Goal: Information Seeking & Learning: Learn about a topic

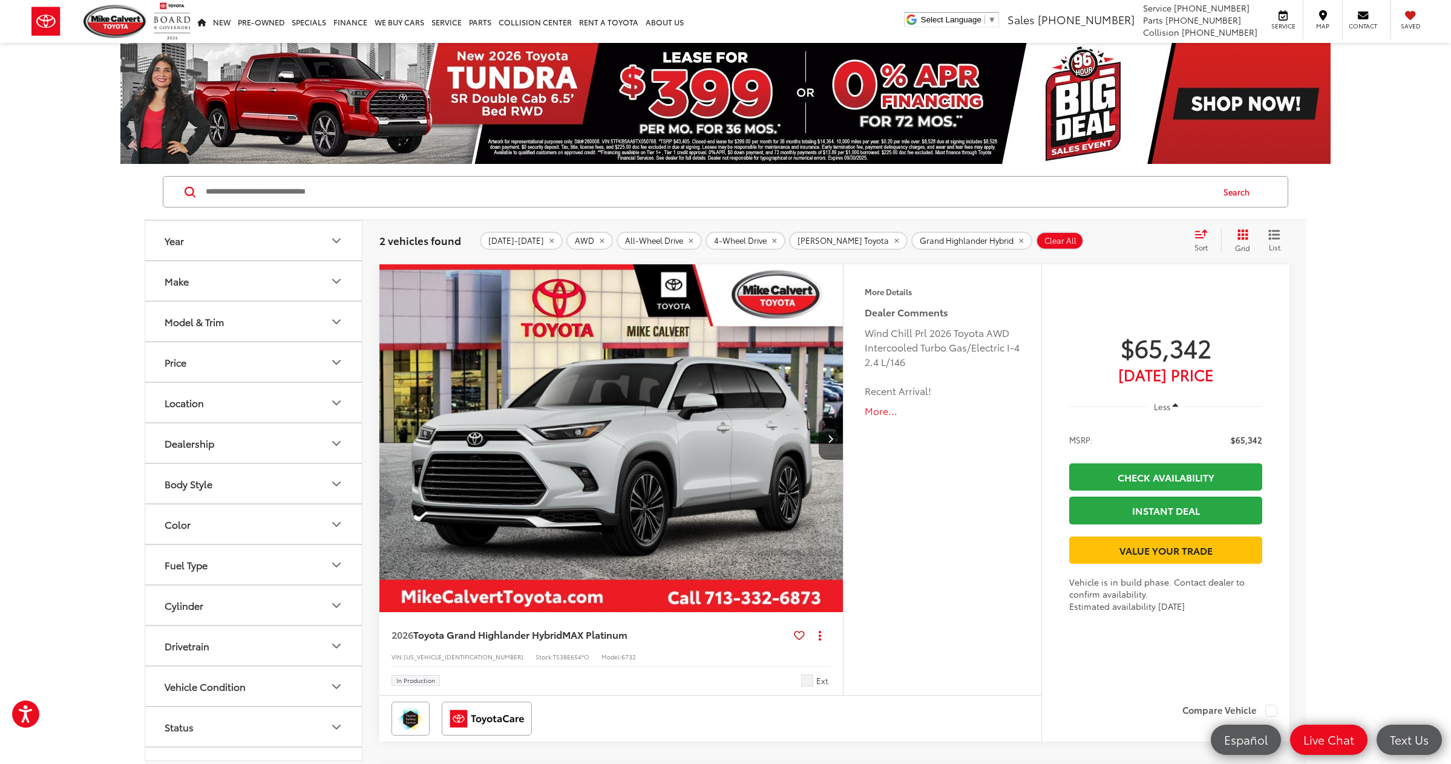
click at [351, 195] on input "Search by Make, Model, or Keyword" at bounding box center [707, 191] width 1007 height 29
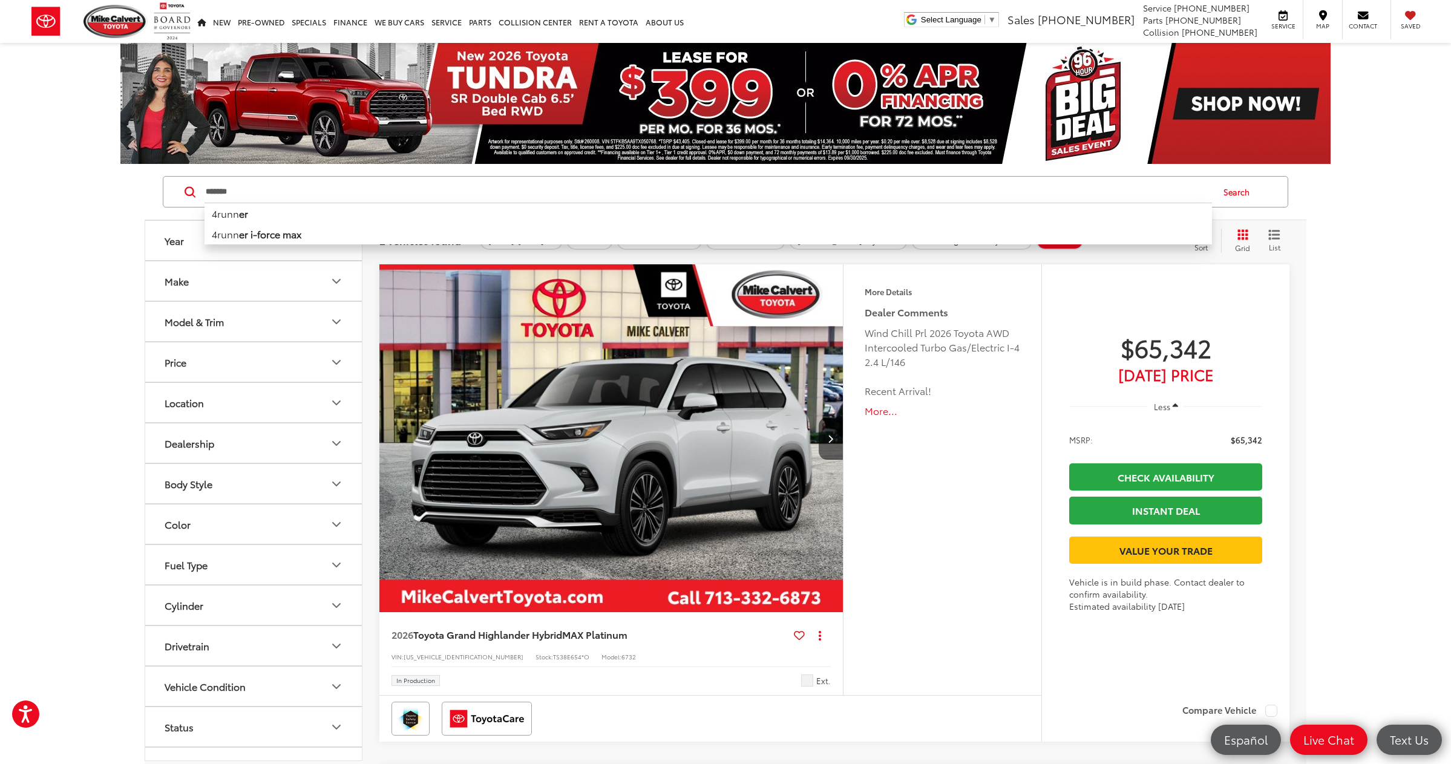
type input "*******"
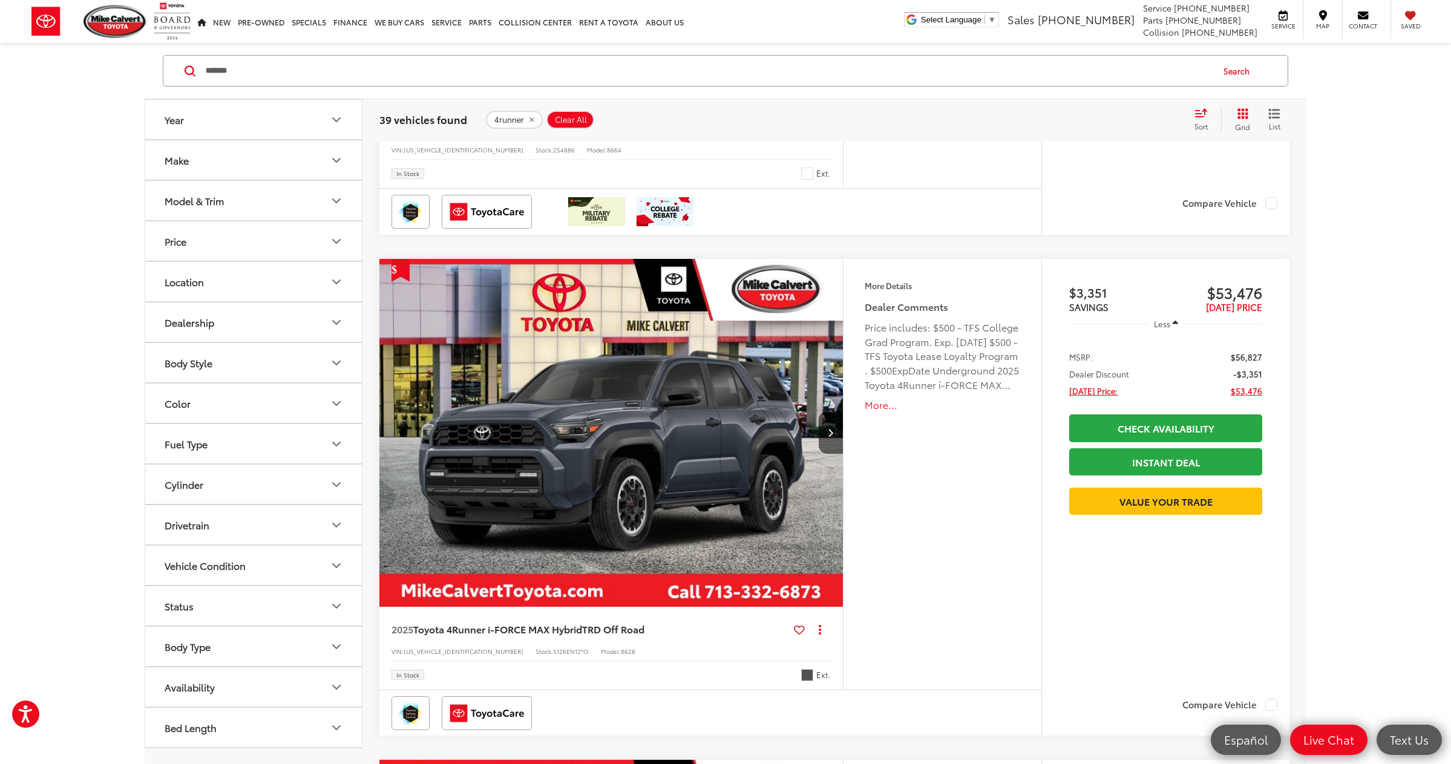
scroll to position [5022, 0]
click at [284, 205] on button "Model & Trim" at bounding box center [254, 200] width 218 height 39
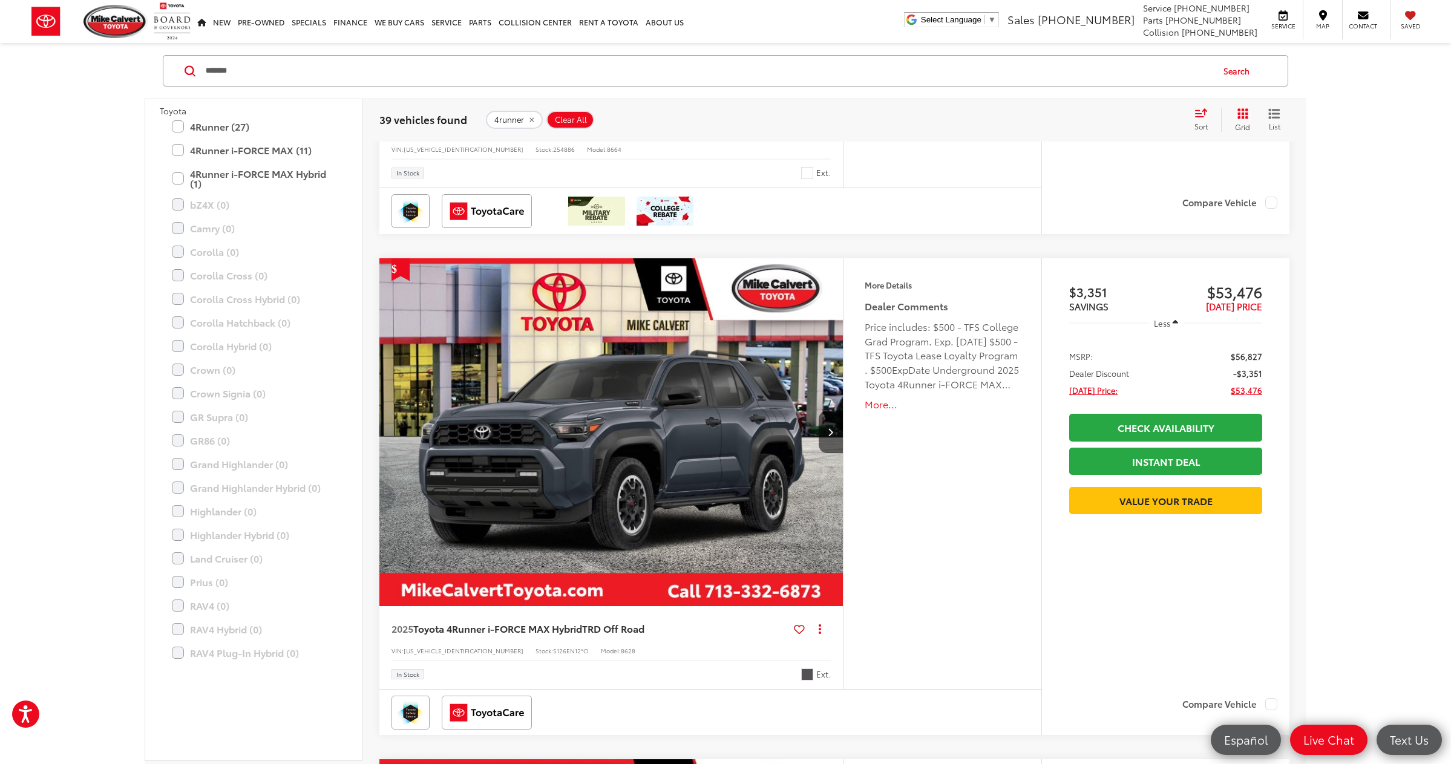
scroll to position [0, 0]
click at [181, 295] on label "4Runner i-FORCE MAX Hybrid (1)" at bounding box center [253, 293] width 163 height 31
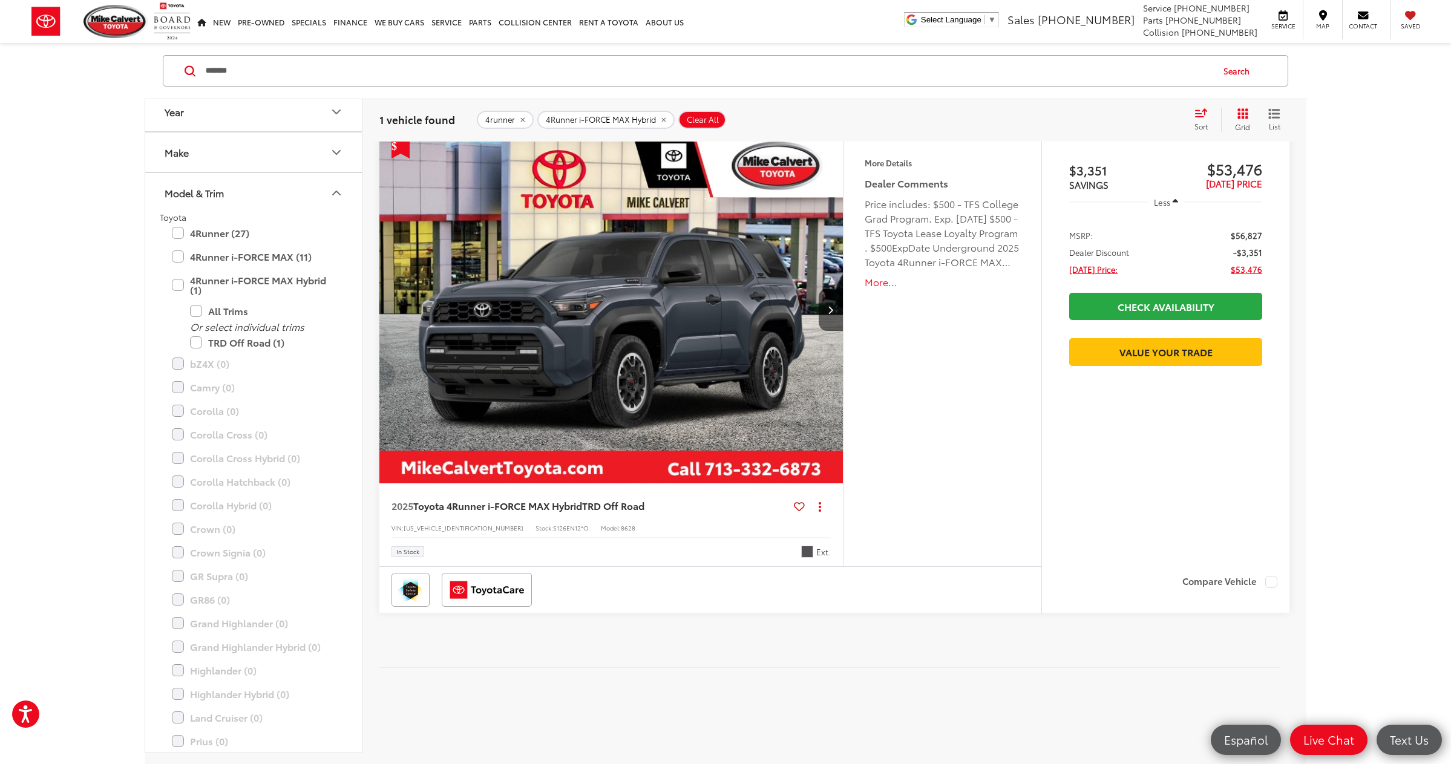
scroll to position [121, 0]
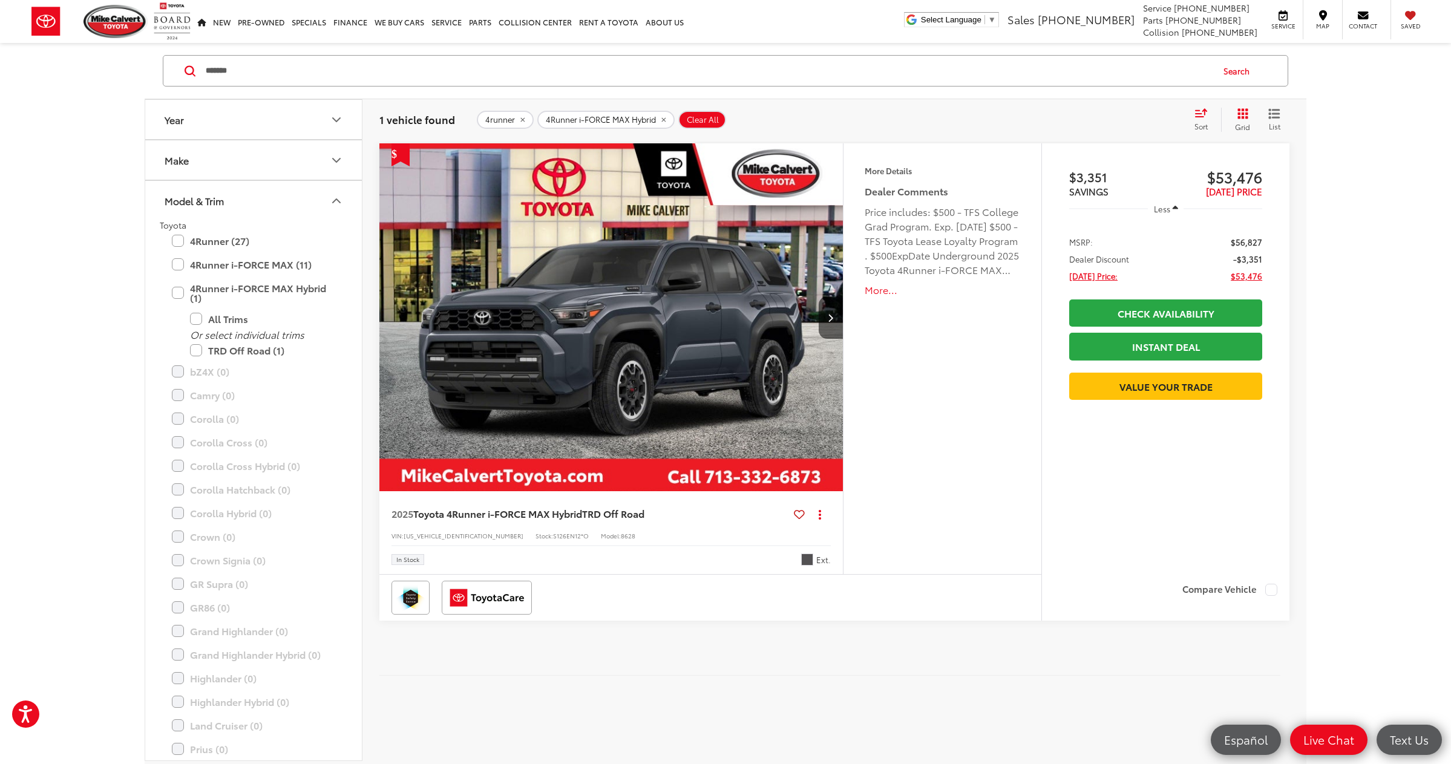
click at [663, 312] on img "2025 Toyota 4Runner i-FORCE MAX Hybrid TRD Off Road 0" at bounding box center [611, 317] width 465 height 349
